Goal: Find specific page/section: Find specific page/section

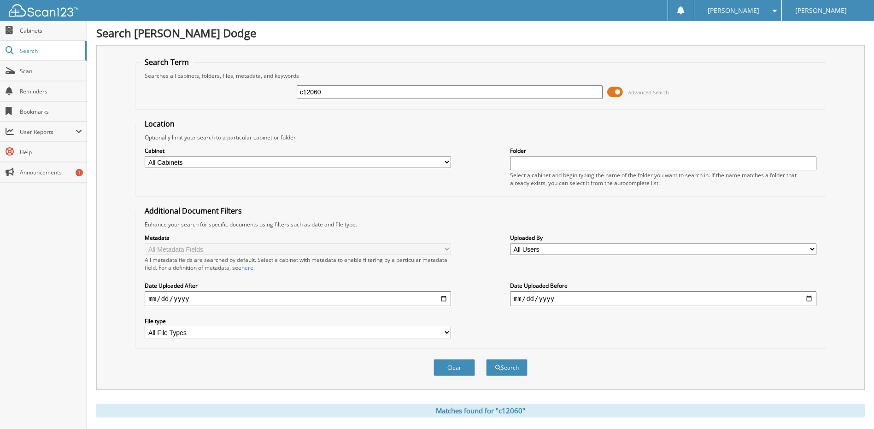
drag, startPoint x: 334, startPoint y: 92, endPoint x: 127, endPoint y: 88, distance: 207.2
click at [206, 98] on div "c12060 Advanced Search" at bounding box center [480, 92] width 680 height 25
type input "p4239"
click at [486, 359] on button "Search" at bounding box center [506, 367] width 41 height 17
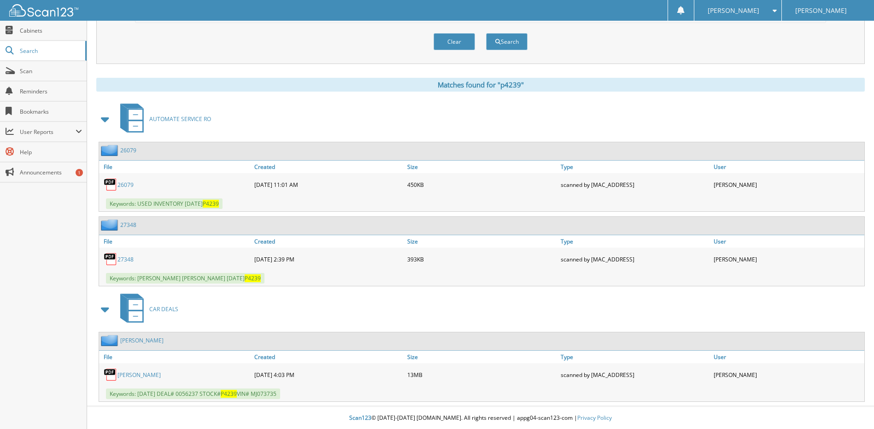
scroll to position [327, 0]
click at [151, 374] on link "NEUENSCHWANDER,DANTE" at bounding box center [138, 375] width 43 height 8
